Goal: Navigation & Orientation: Find specific page/section

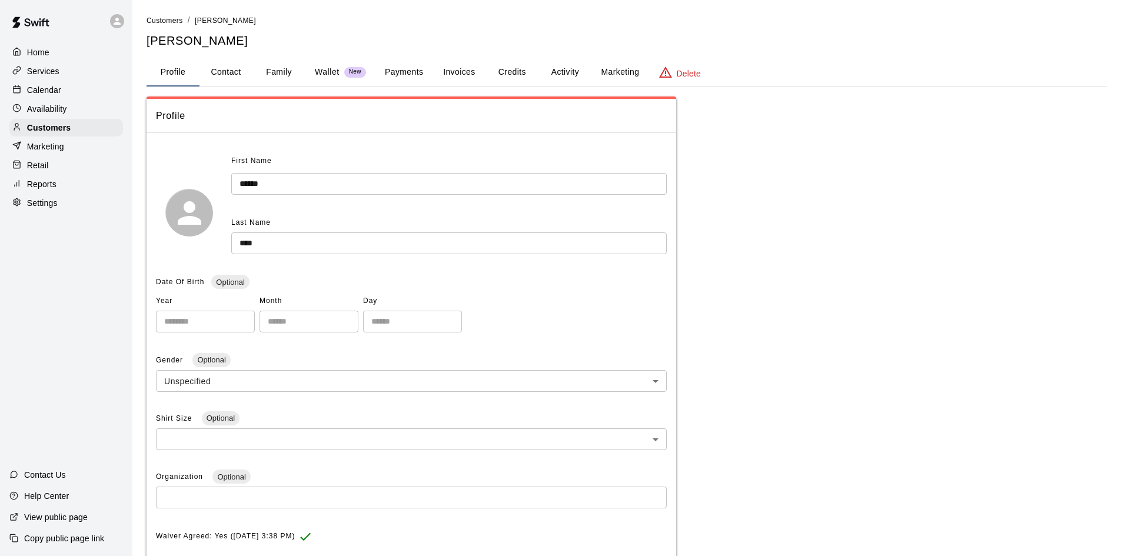
click at [244, 72] on button "Contact" at bounding box center [225, 72] width 53 height 28
select select "**"
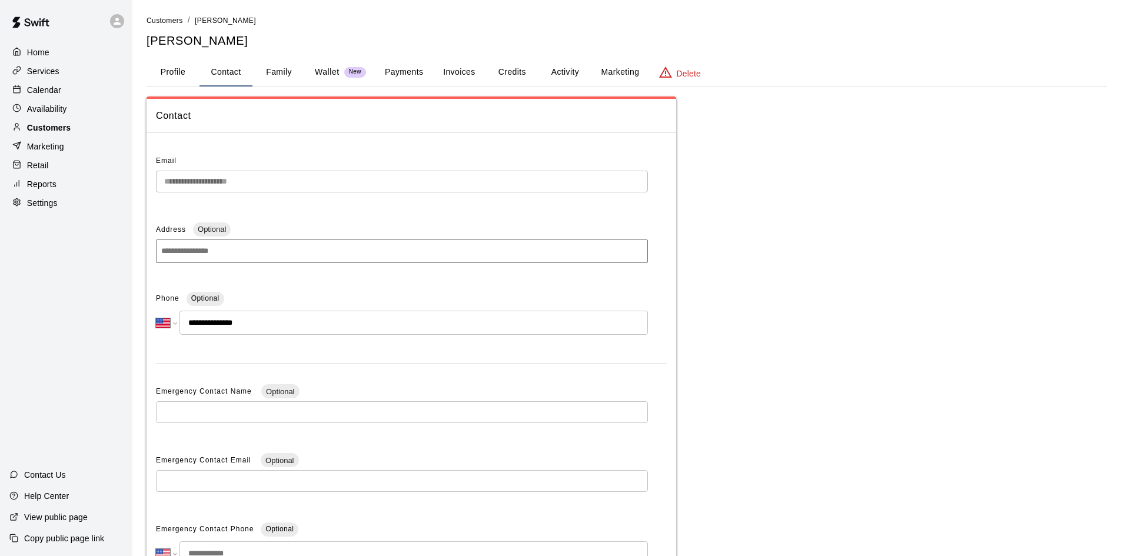
click at [48, 130] on p "Customers" at bounding box center [49, 128] width 44 height 12
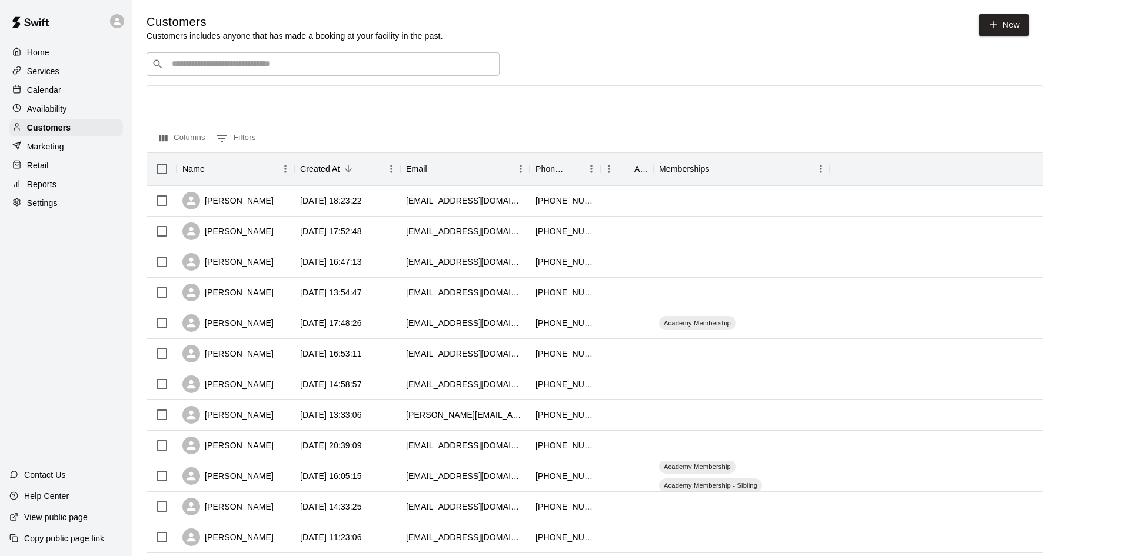
click at [265, 63] on input "Search customers by name or email" at bounding box center [331, 64] width 326 height 12
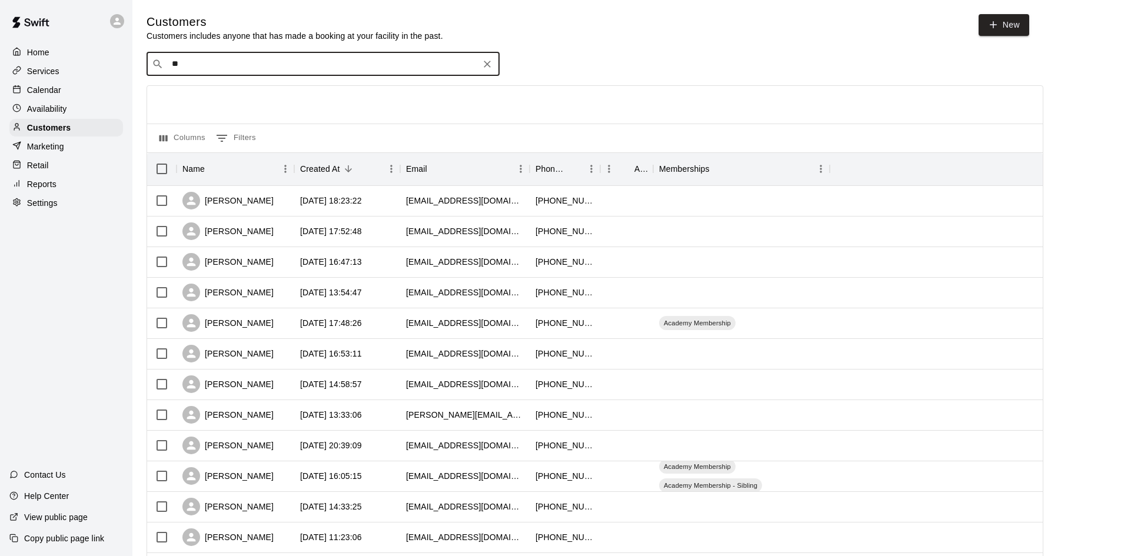
type input "***"
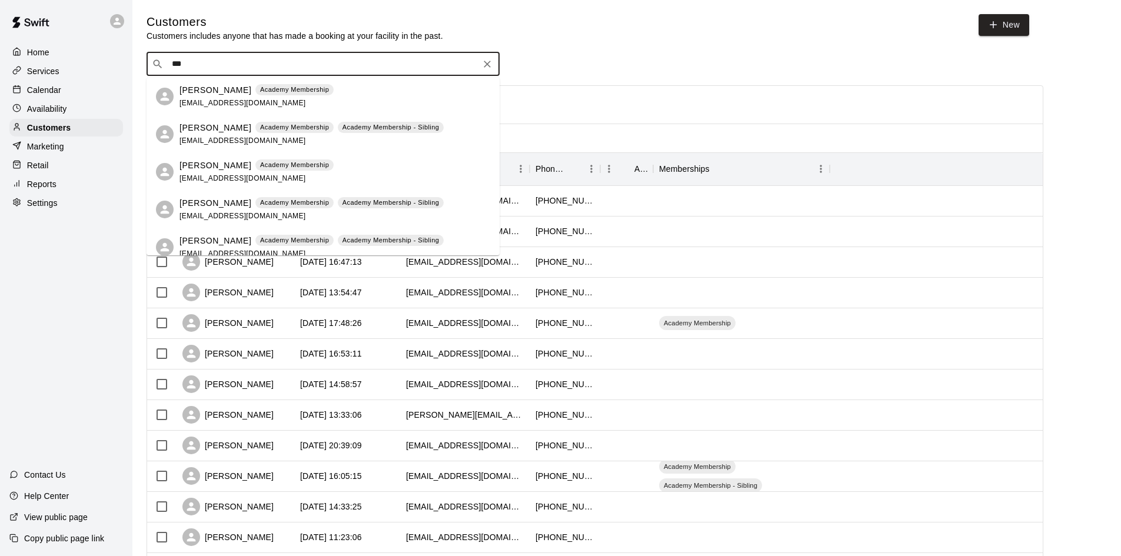
click at [221, 220] on div "[PERSON_NAME] Academy Membership Academy Membership - Sibling [EMAIL_ADDRESS][D…" at bounding box center [311, 209] width 264 height 25
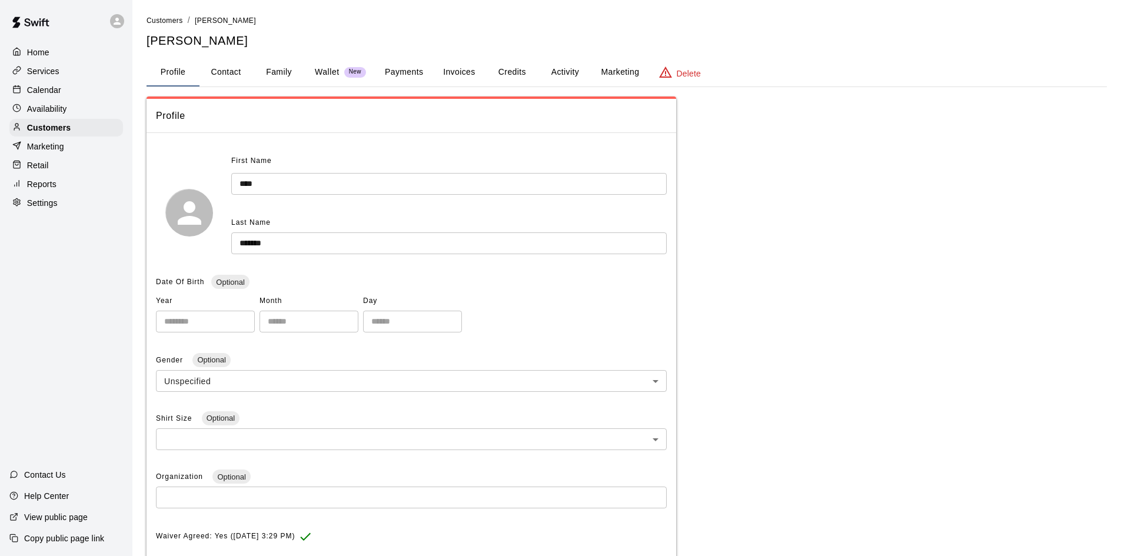
click at [398, 72] on button "Payments" at bounding box center [403, 72] width 57 height 28
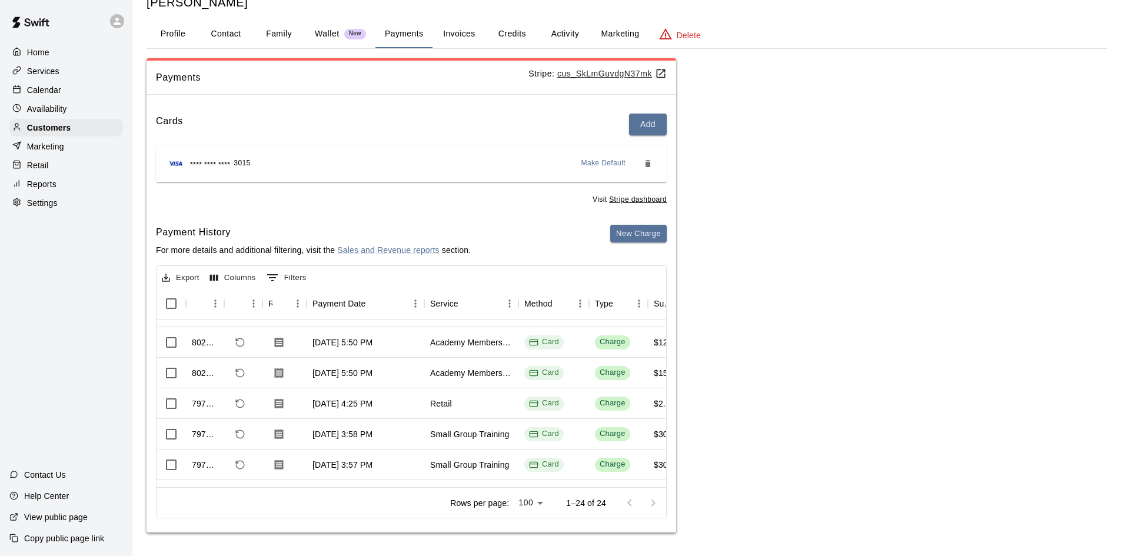
scroll to position [294, 0]
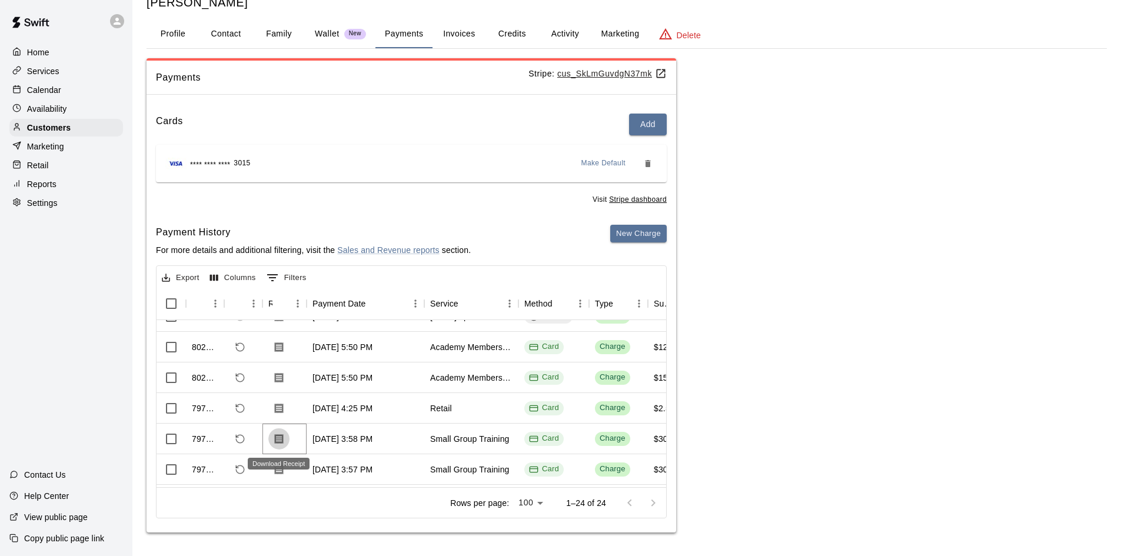
click at [278, 441] on icon "Download Receipt" at bounding box center [279, 439] width 9 height 10
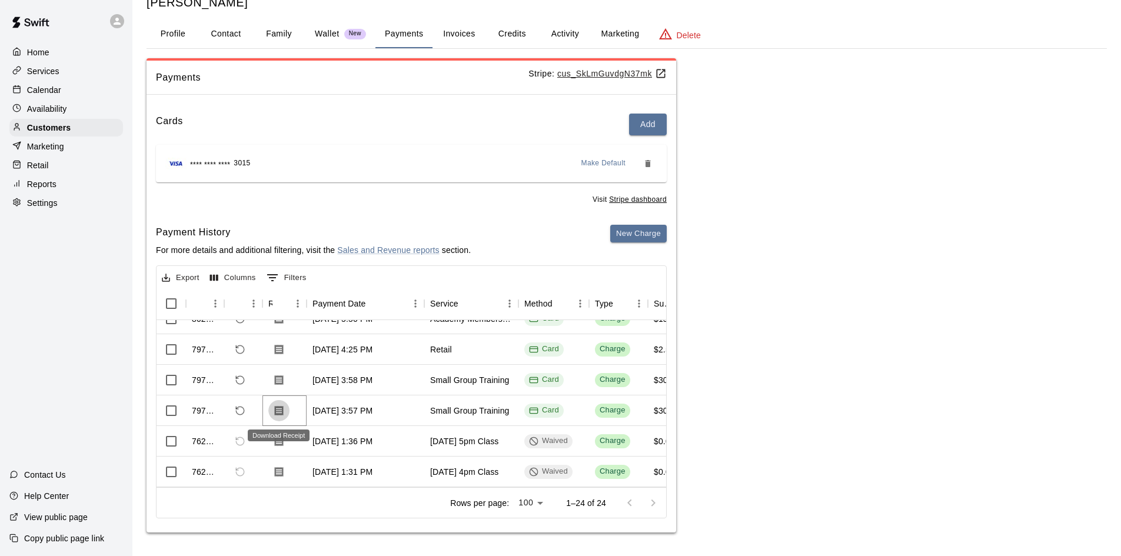
click at [270, 410] on button "Download Receipt" at bounding box center [278, 410] width 21 height 21
click at [54, 89] on p "Calendar" at bounding box center [44, 90] width 34 height 12
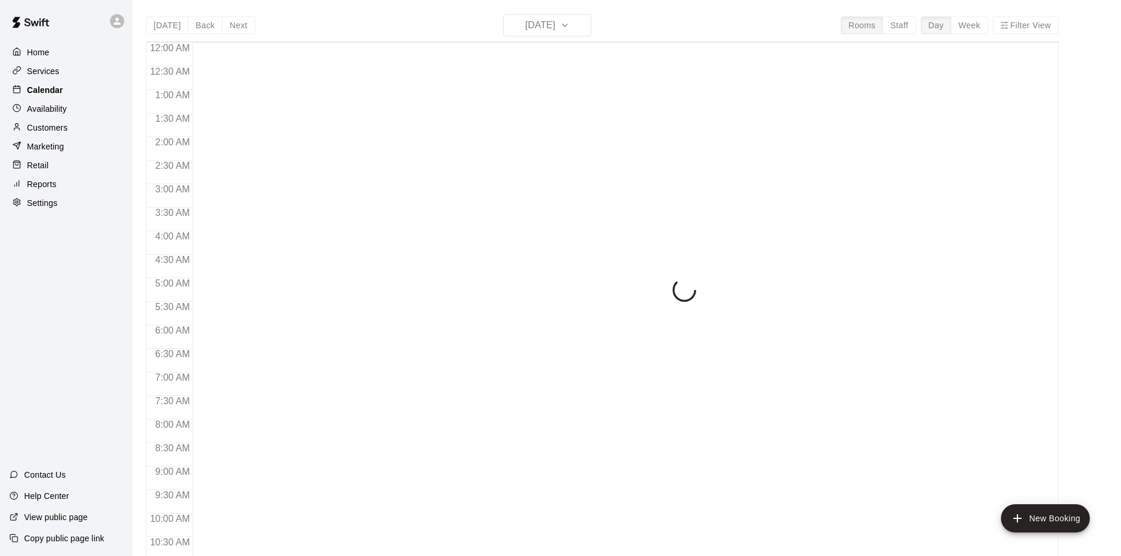
scroll to position [603, 0]
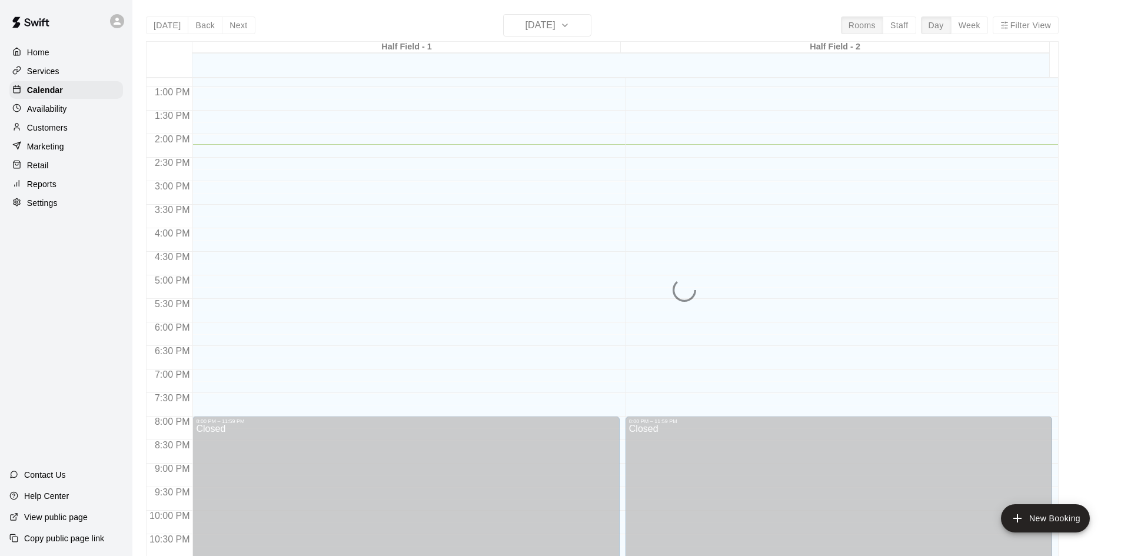
click at [56, 71] on p "Services" at bounding box center [43, 71] width 32 height 12
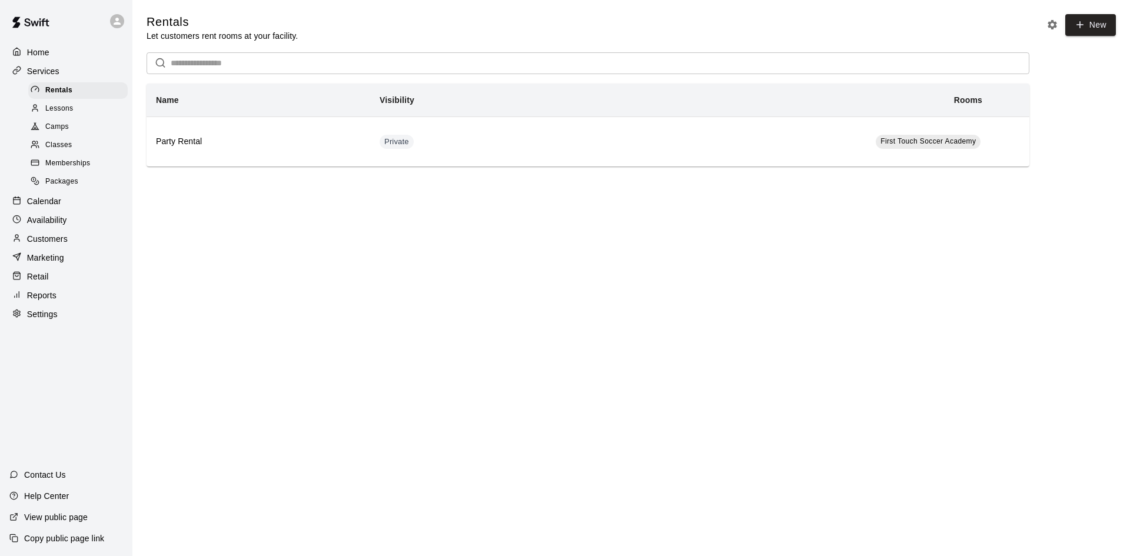
click at [68, 133] on span "Camps" at bounding box center [57, 127] width 24 height 12
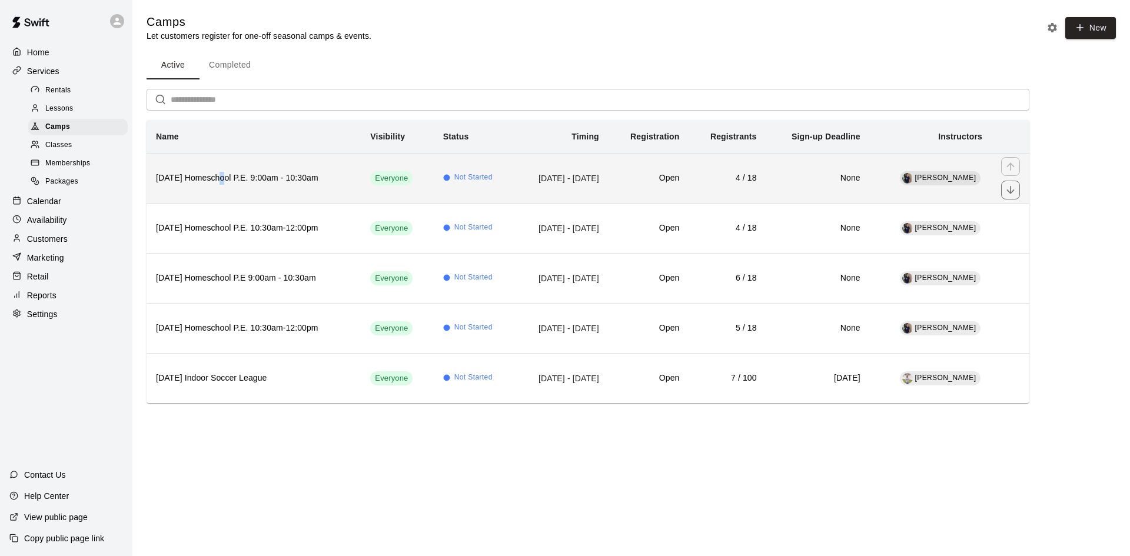
click at [227, 182] on h6 "[DATE] Homeschool P.E. 9:00am - 10:30am" at bounding box center [253, 178] width 195 height 13
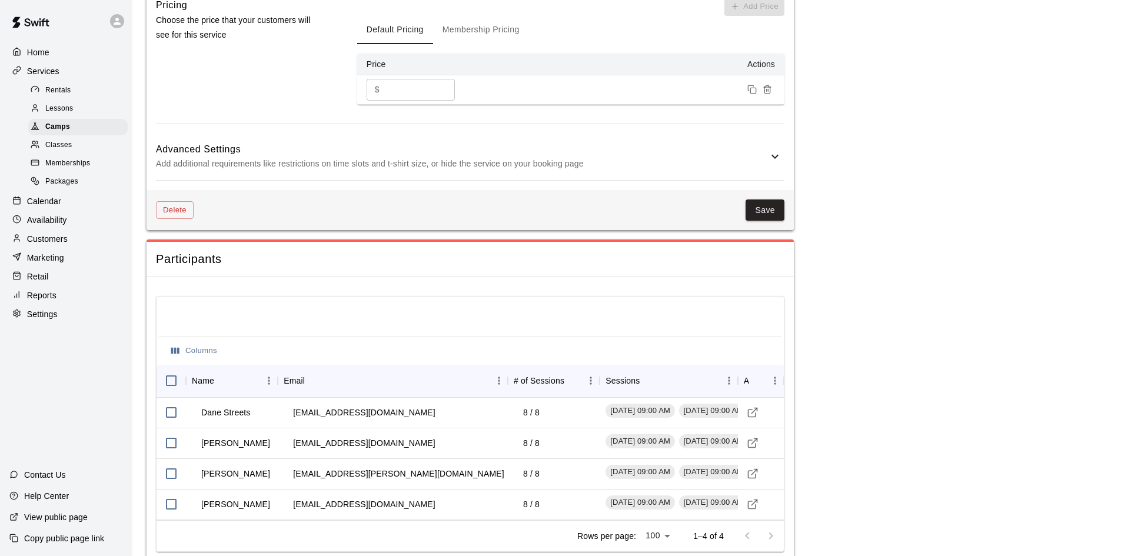
scroll to position [1093, 0]
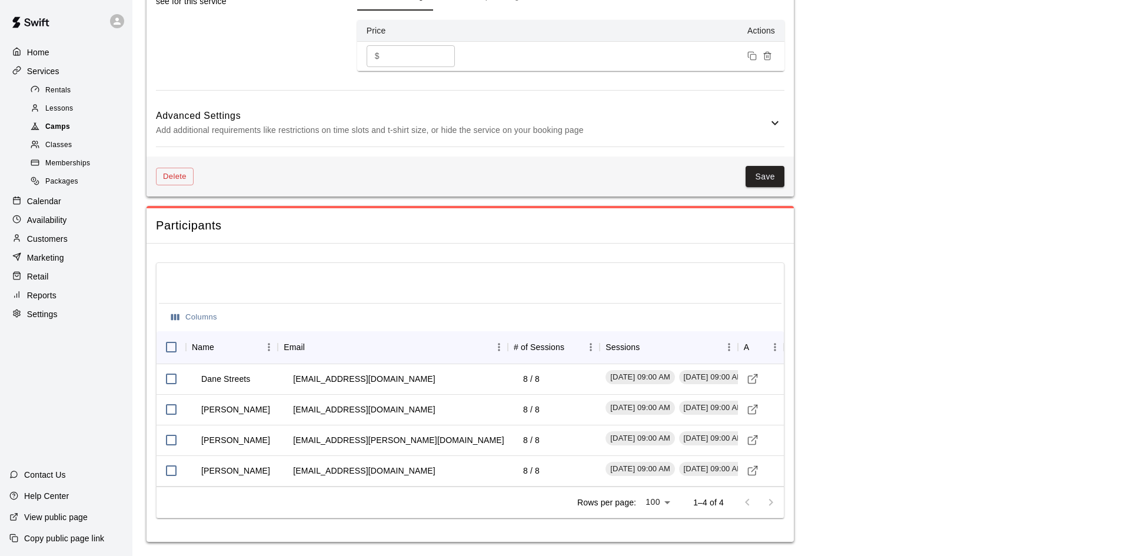
click at [62, 130] on span "Camps" at bounding box center [57, 127] width 25 height 12
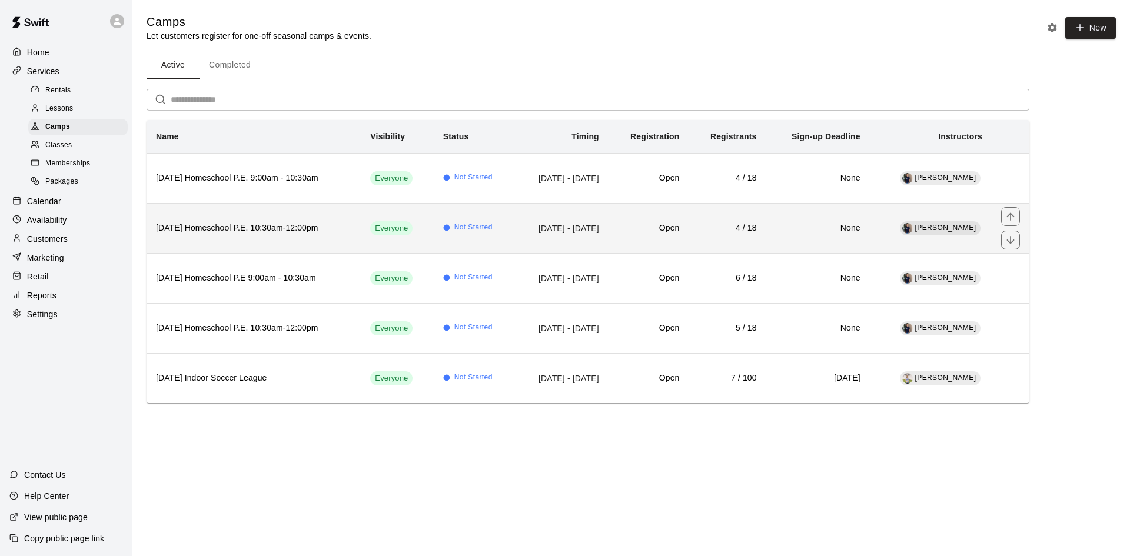
click at [219, 219] on th "[DATE] Homeschool P.E. 10:30am-12:00pm" at bounding box center [254, 228] width 214 height 50
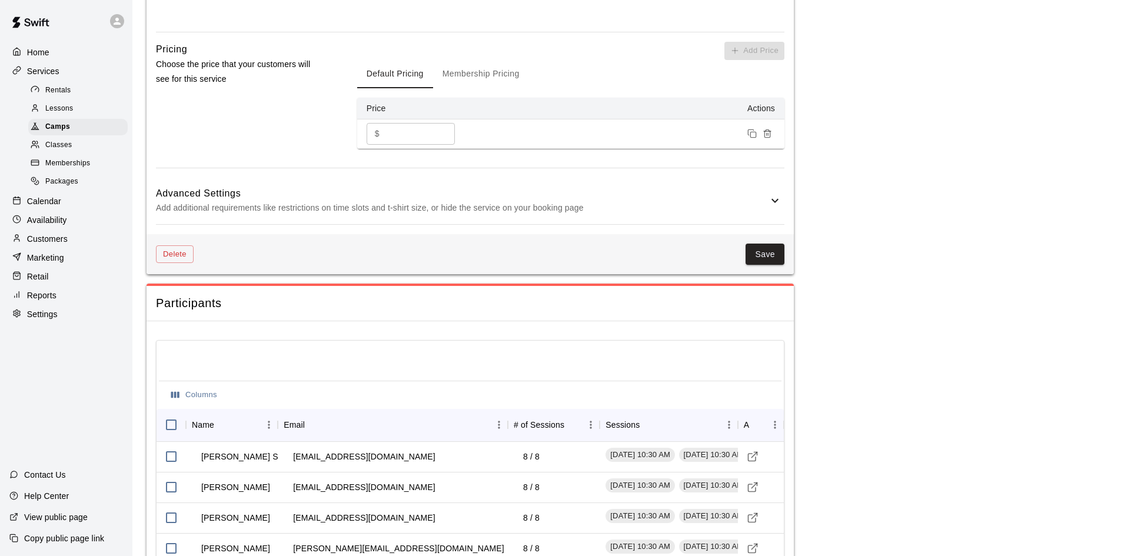
scroll to position [1093, 0]
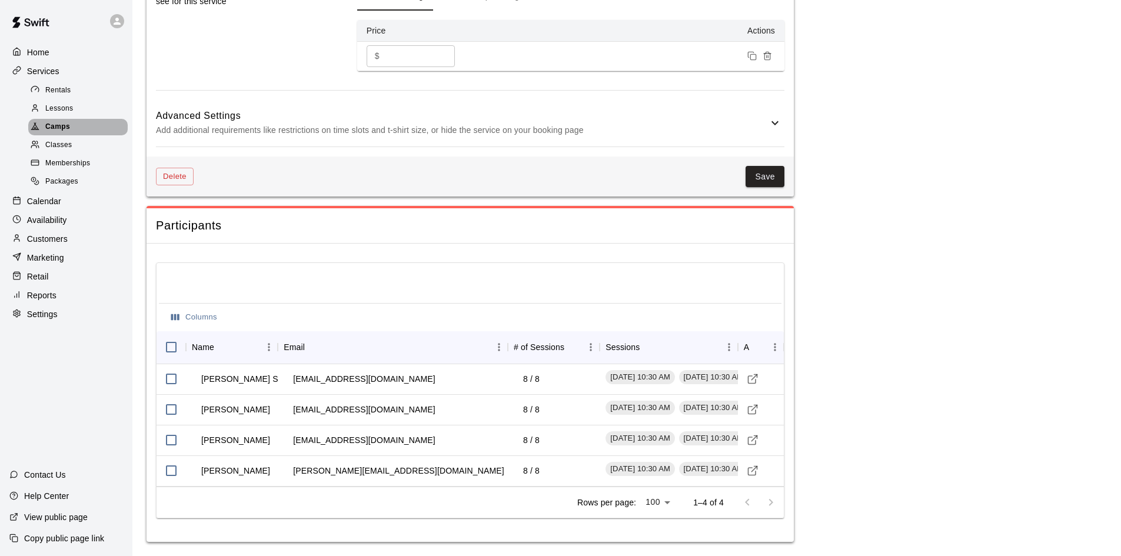
click at [80, 129] on div "Camps" at bounding box center [77, 127] width 99 height 16
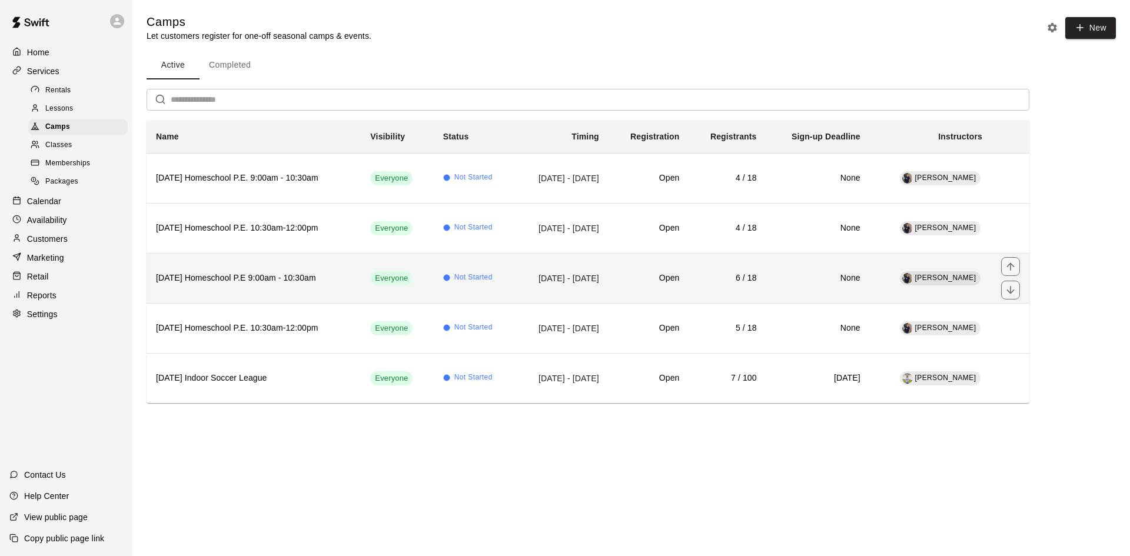
click at [254, 293] on th "[DATE] Homeschool P.E 9:00am - 10:30am" at bounding box center [254, 278] width 214 height 50
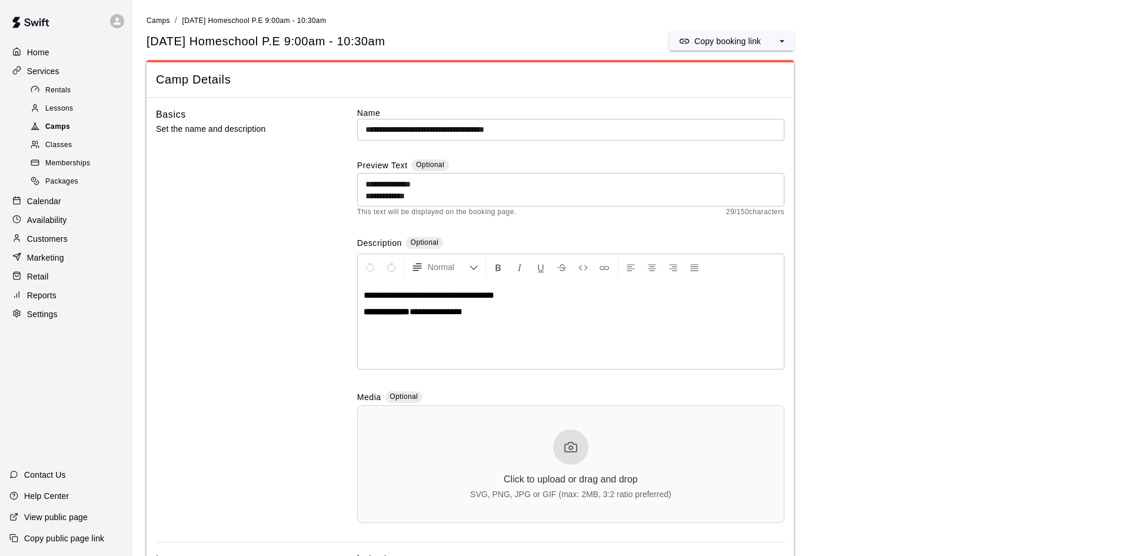
click at [63, 132] on span "Camps" at bounding box center [57, 127] width 25 height 12
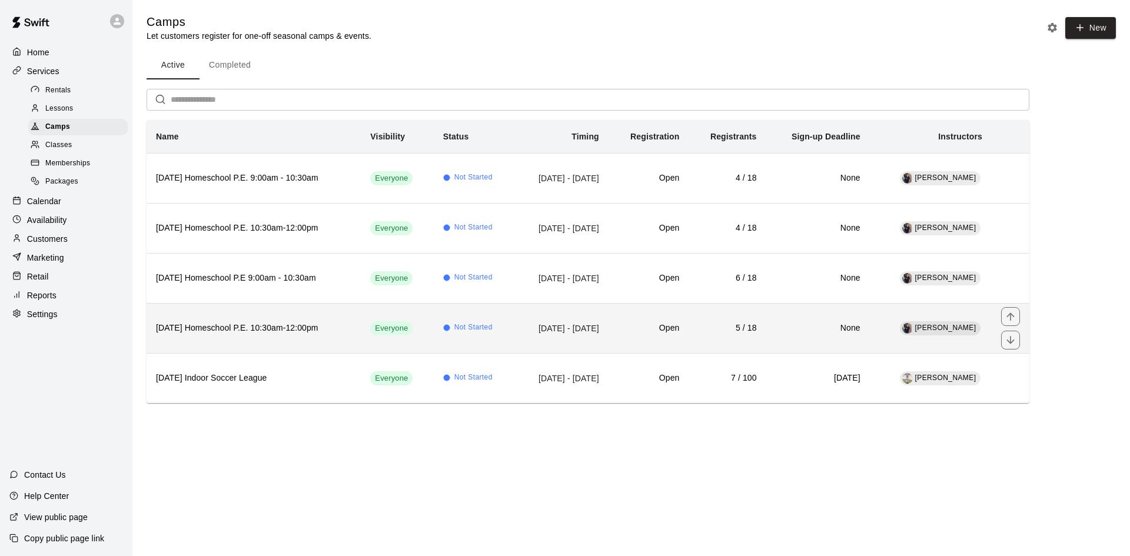
click at [223, 323] on h6 "[DATE] Homeschool P.E. 10:30am-12:00pm" at bounding box center [253, 328] width 195 height 13
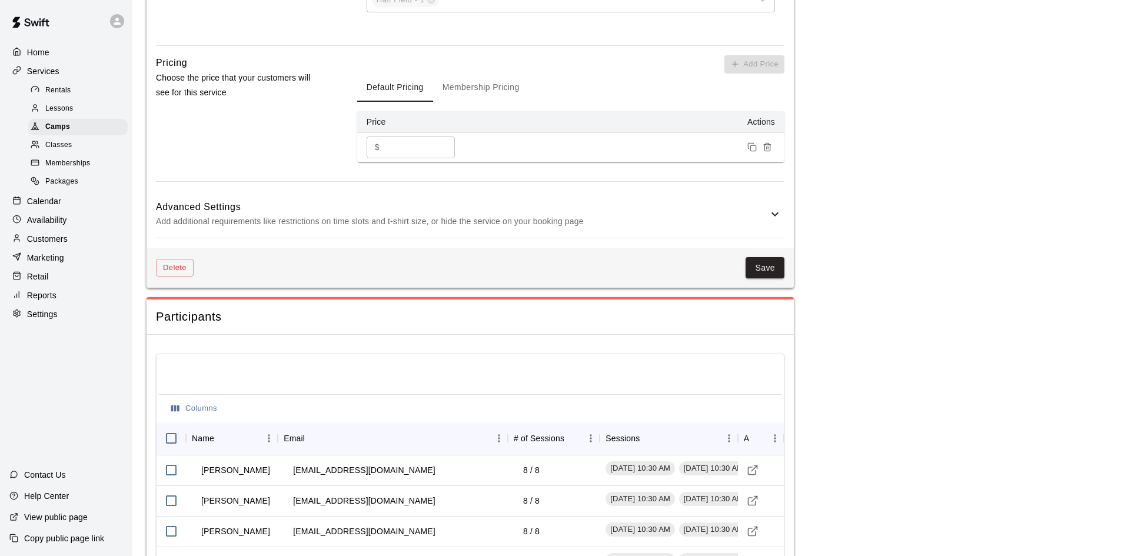
scroll to position [1123, 0]
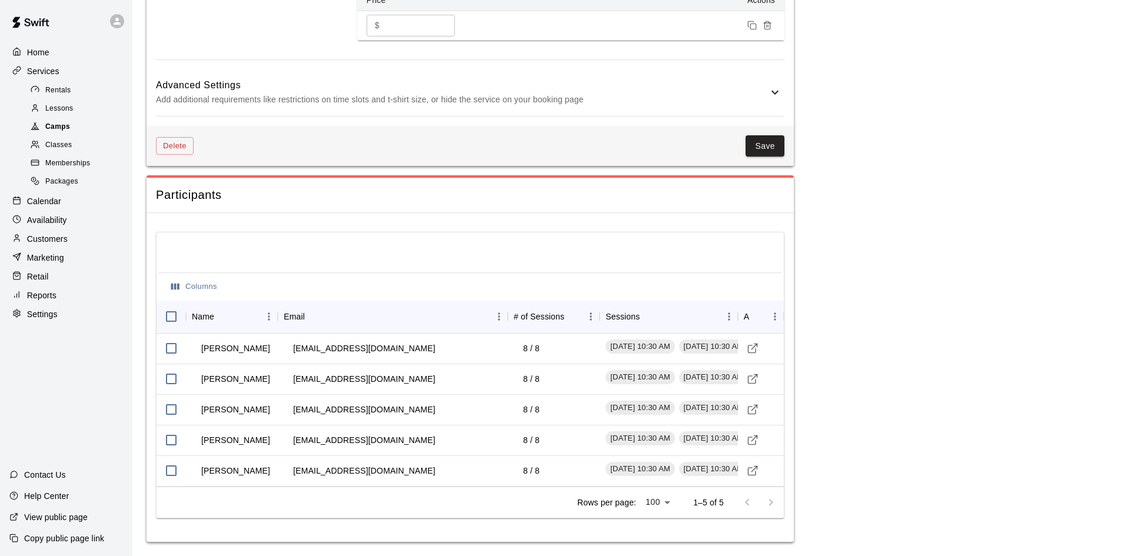
click at [56, 126] on span "Camps" at bounding box center [57, 127] width 25 height 12
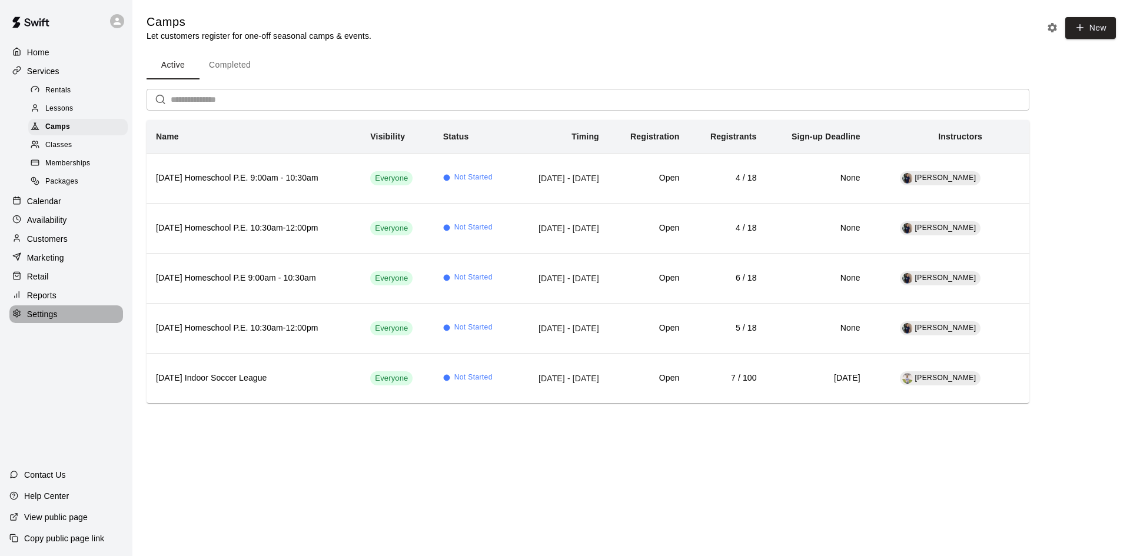
click at [32, 320] on p "Settings" at bounding box center [42, 314] width 31 height 12
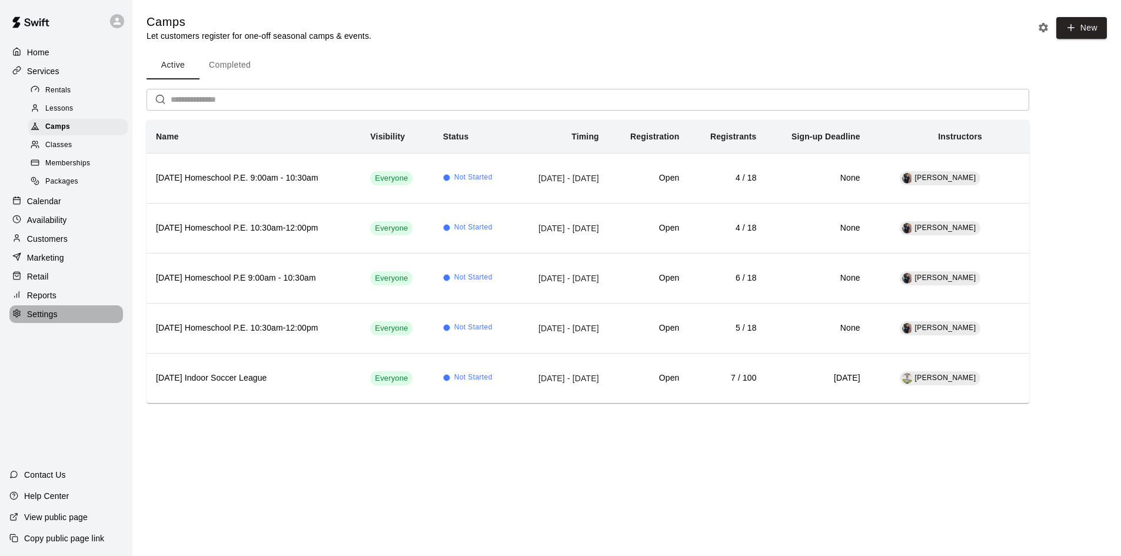
select select "**"
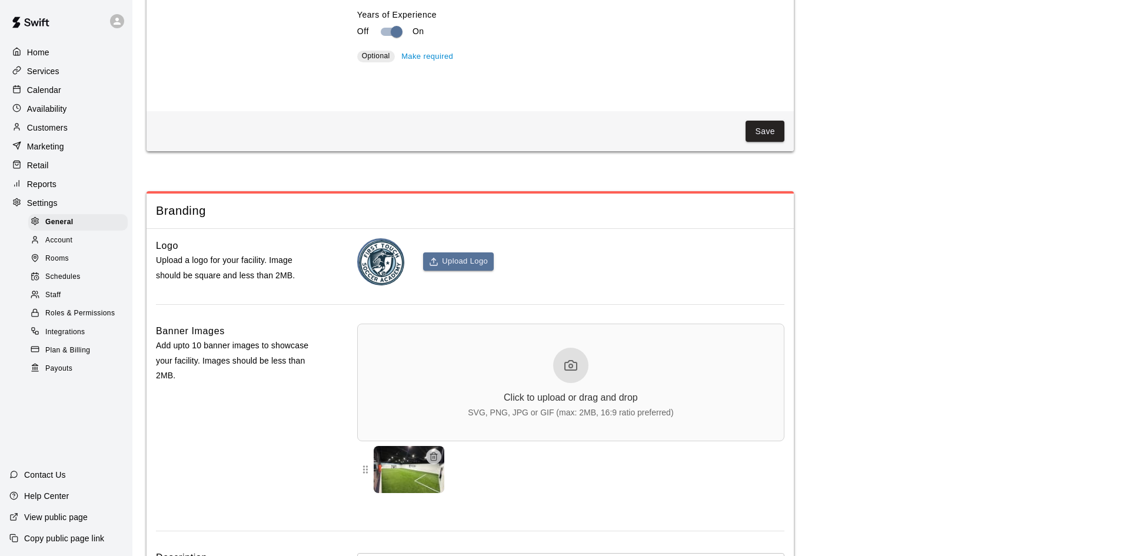
scroll to position [1979, 0]
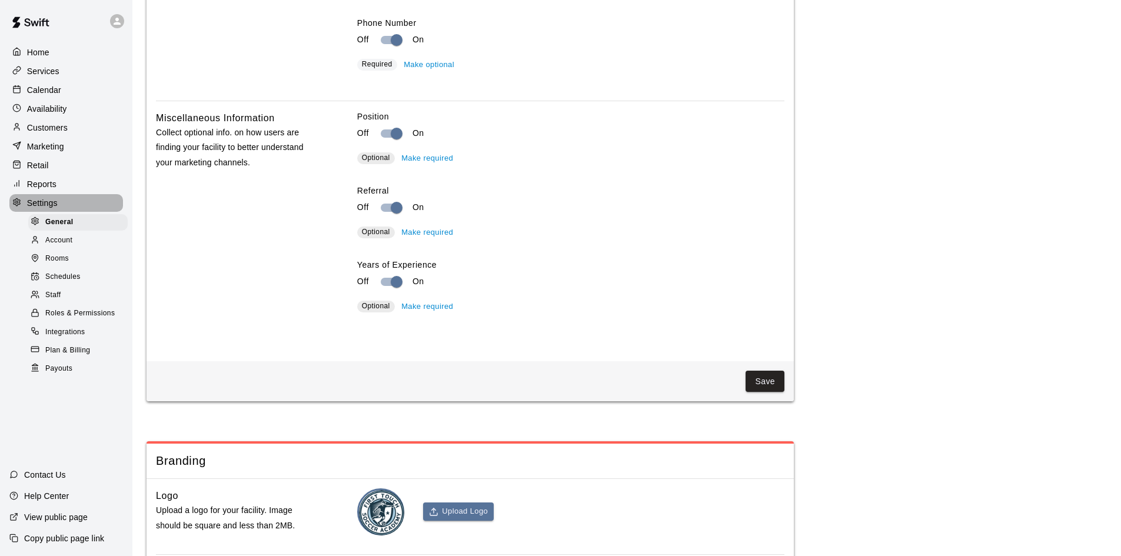
click at [32, 209] on p "Settings" at bounding box center [42, 203] width 31 height 12
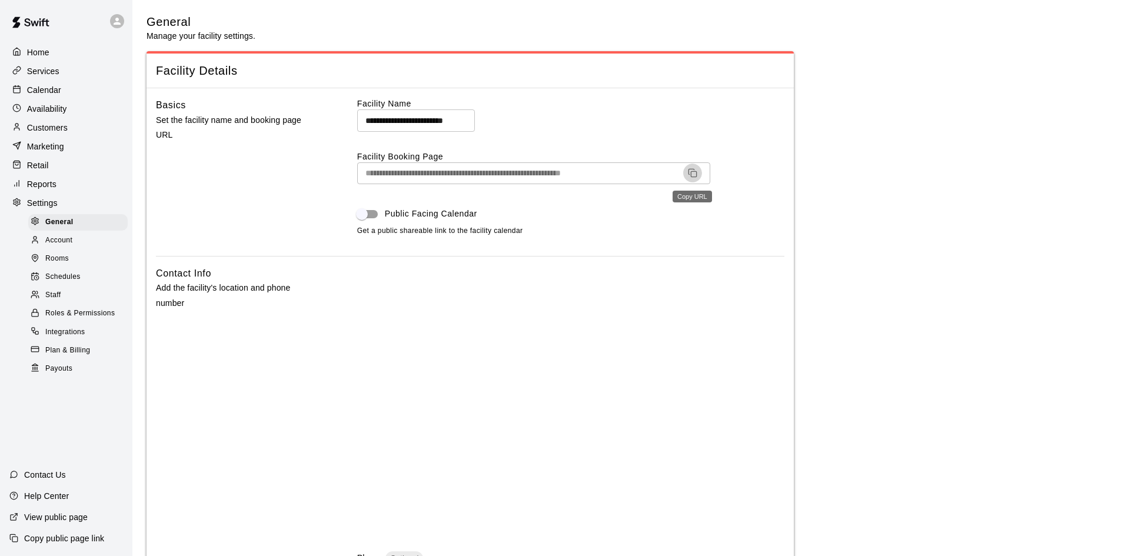
click at [694, 169] on icon "Copy URL" at bounding box center [692, 172] width 9 height 9
